Goal: Obtain resource: Obtain resource

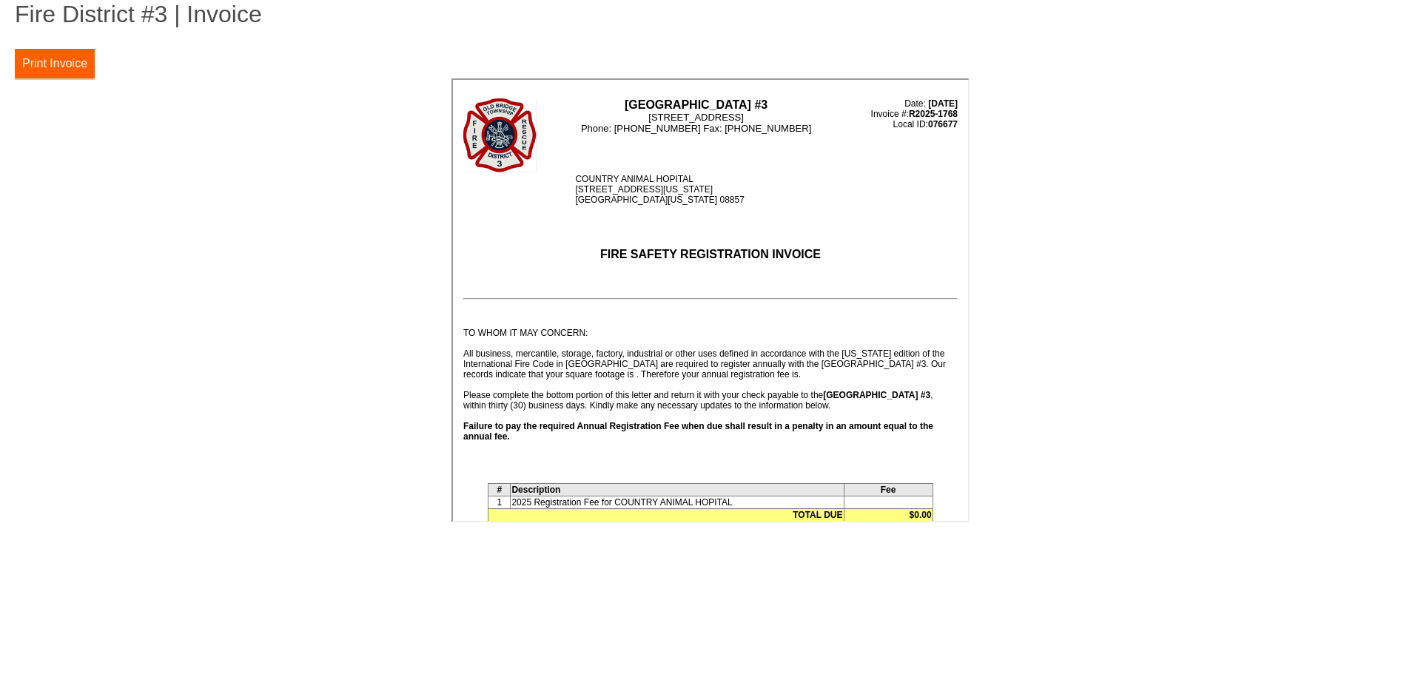
click at [42, 58] on button "Print Invoice" at bounding box center [55, 64] width 80 height 30
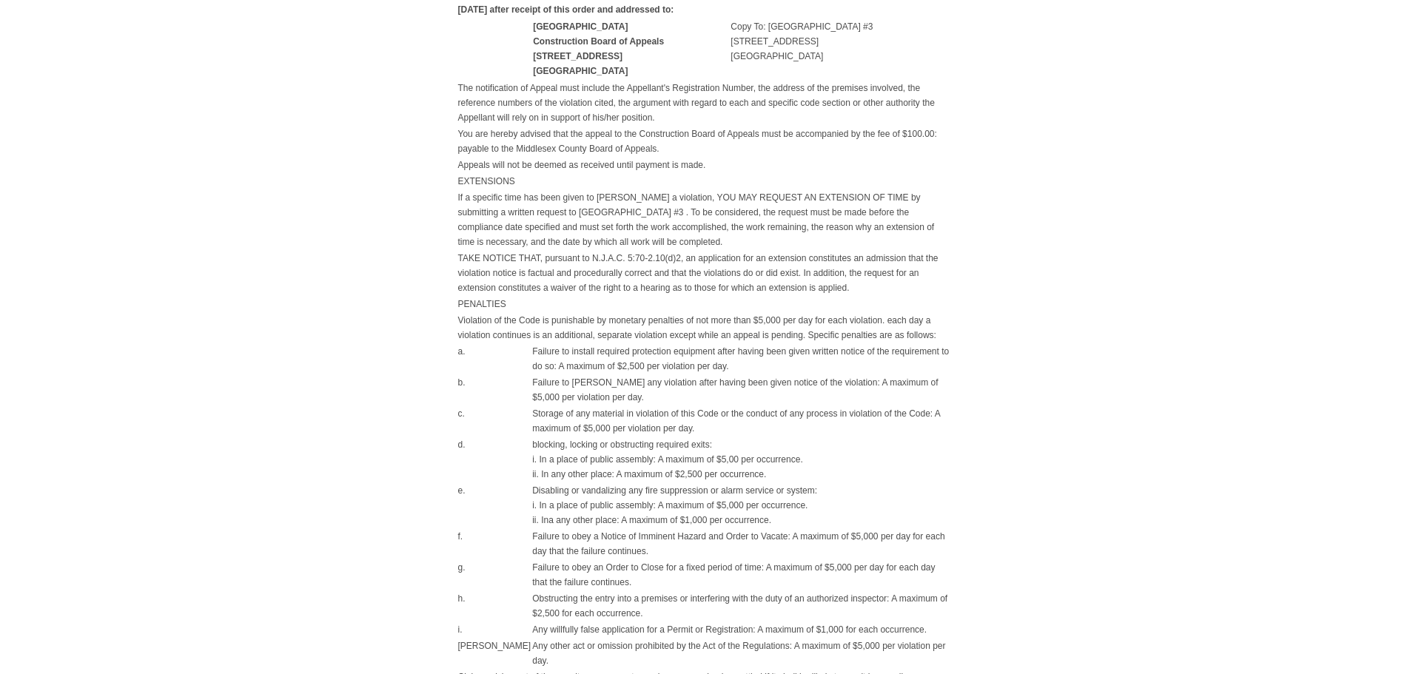
scroll to position [1032, 0]
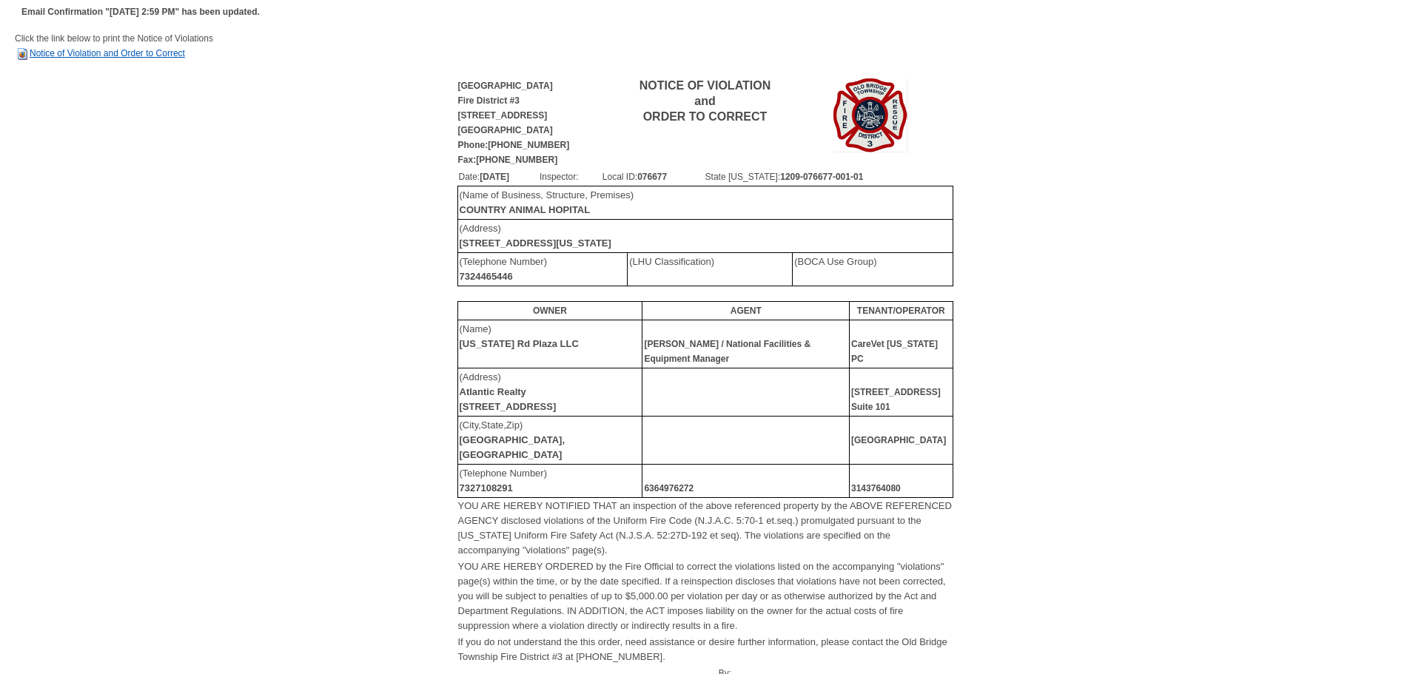
click at [98, 49] on link "Notice of Violation and Order to Correct" at bounding box center [100, 53] width 170 height 10
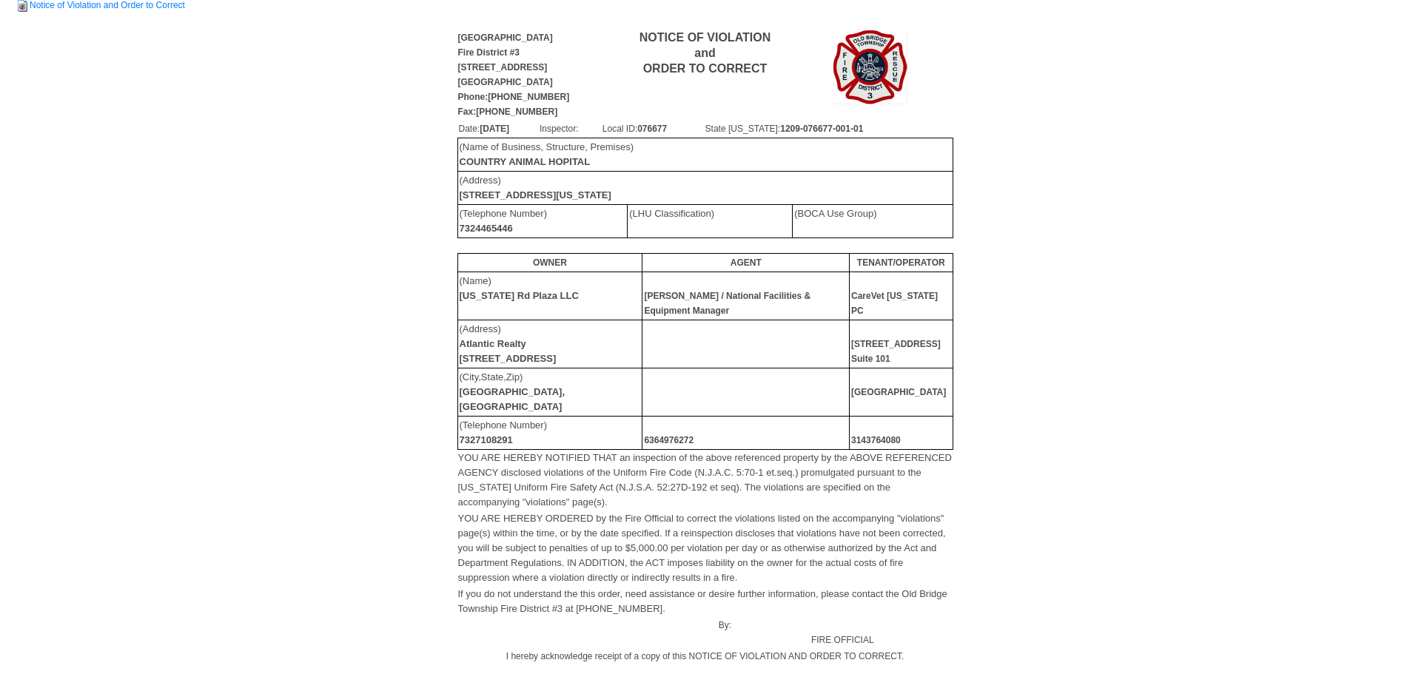
scroll to position [74, 0]
